Goal: Check status

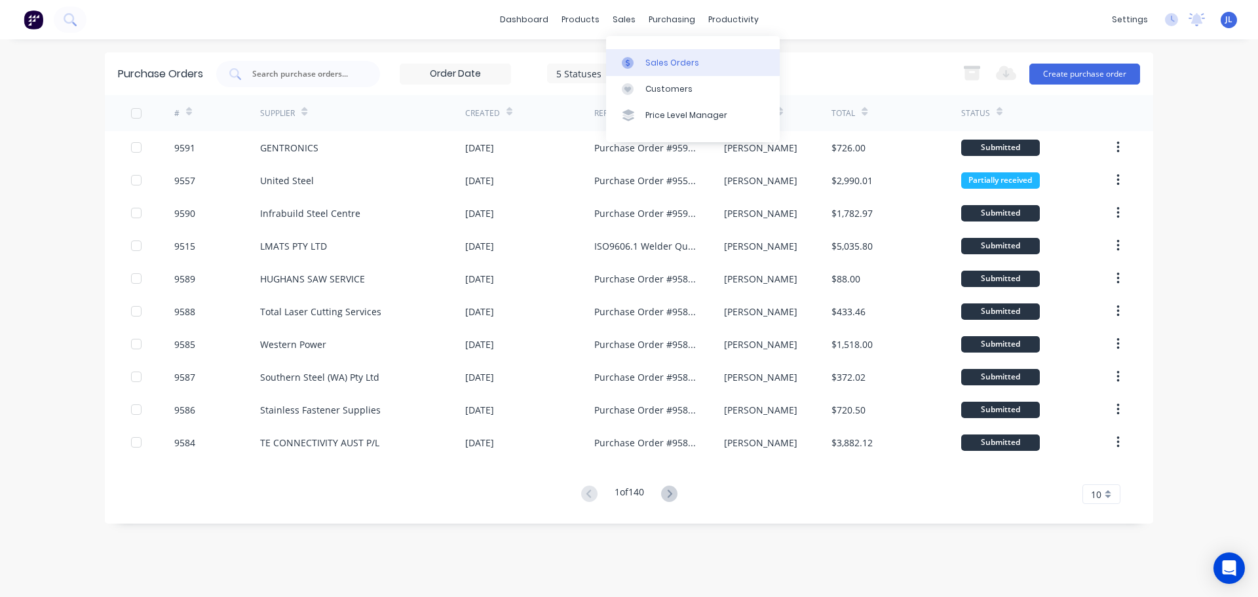
click at [647, 60] on div "Sales Orders" at bounding box center [673, 63] width 54 height 12
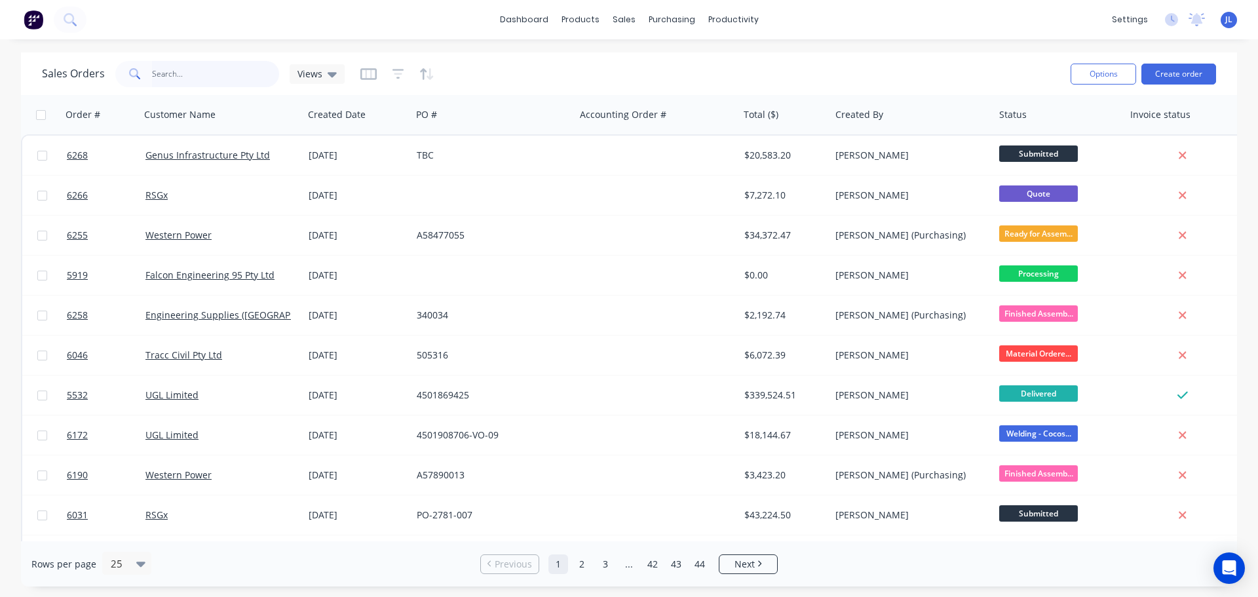
click at [182, 76] on input "text" at bounding box center [216, 74] width 128 height 26
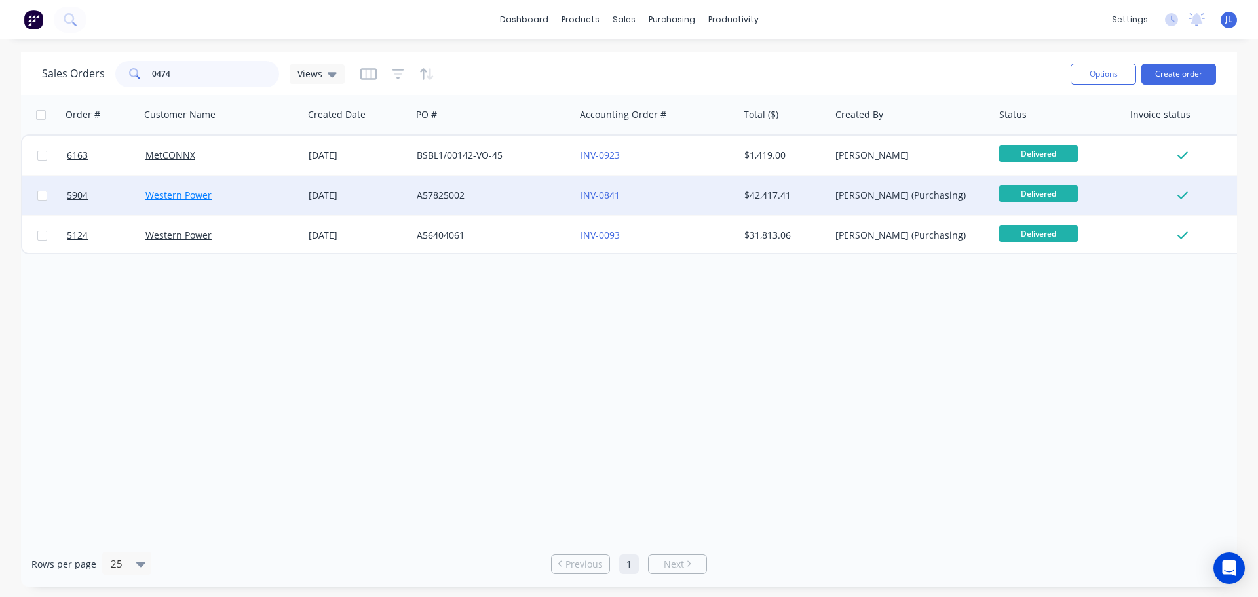
type input "0474"
click at [193, 195] on link "Western Power" at bounding box center [178, 195] width 66 height 12
click at [83, 193] on span "5904" at bounding box center [77, 195] width 21 height 13
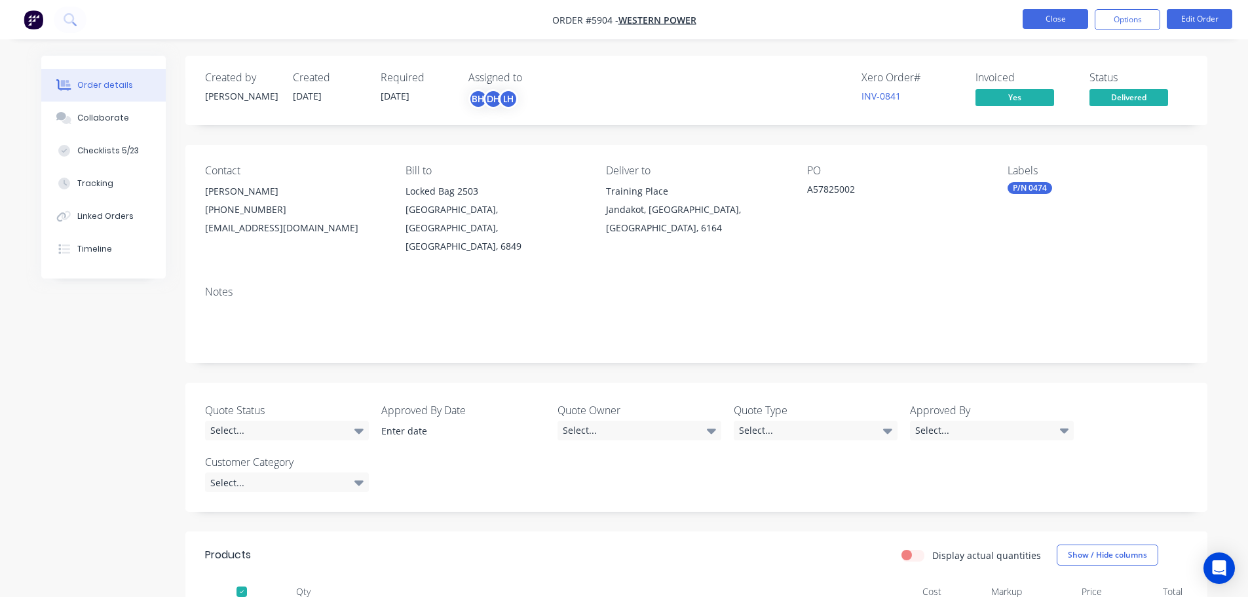
click at [1053, 16] on button "Close" at bounding box center [1056, 19] width 66 height 20
